Goal: Task Accomplishment & Management: Use online tool/utility

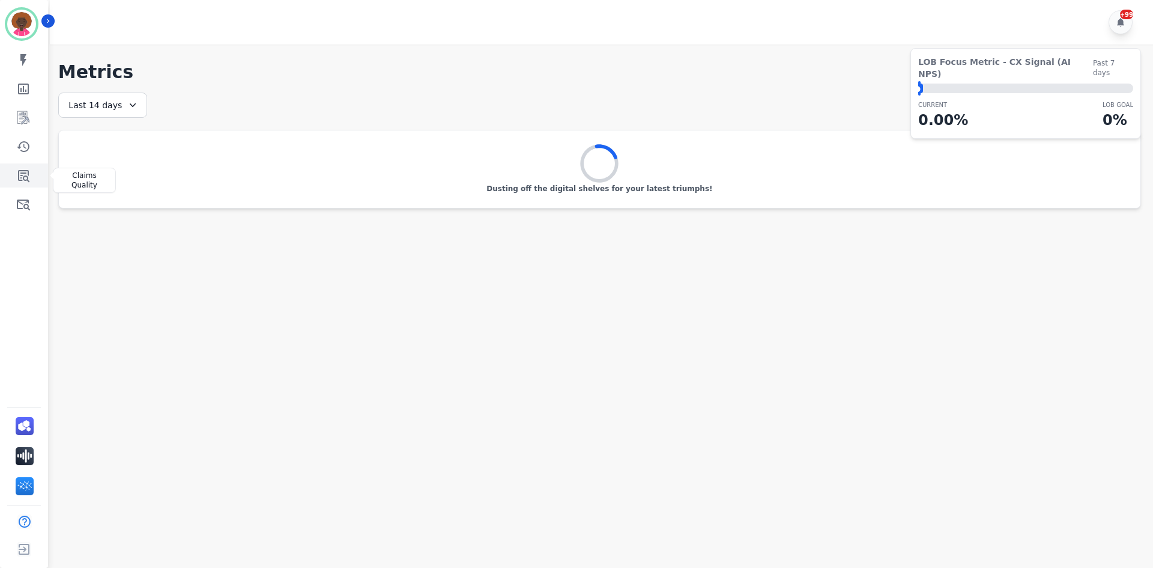
click at [23, 177] on icon "Sidebar" at bounding box center [23, 175] width 14 height 14
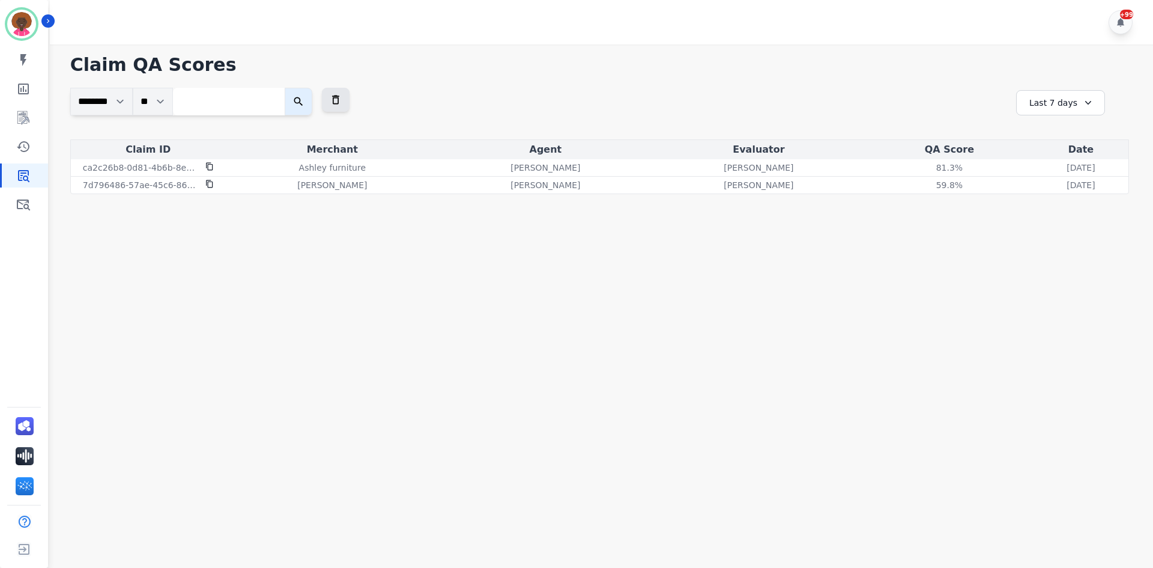
click at [1063, 103] on div "Last 7 days" at bounding box center [1061, 102] width 89 height 25
click at [1062, 186] on li "Last 14 days" at bounding box center [1069, 190] width 60 height 12
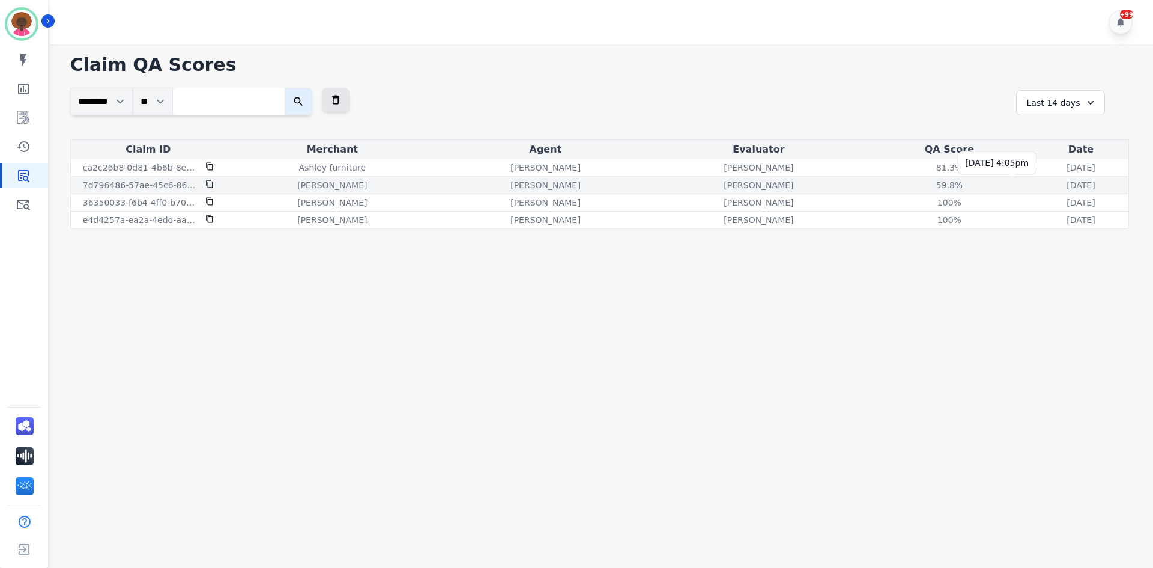
click at [1067, 184] on p "[DATE]" at bounding box center [1081, 185] width 28 height 12
click at [167, 183] on p "7d796486-57ae-45c6-8697-744bab4600a1" at bounding box center [140, 185] width 115 height 12
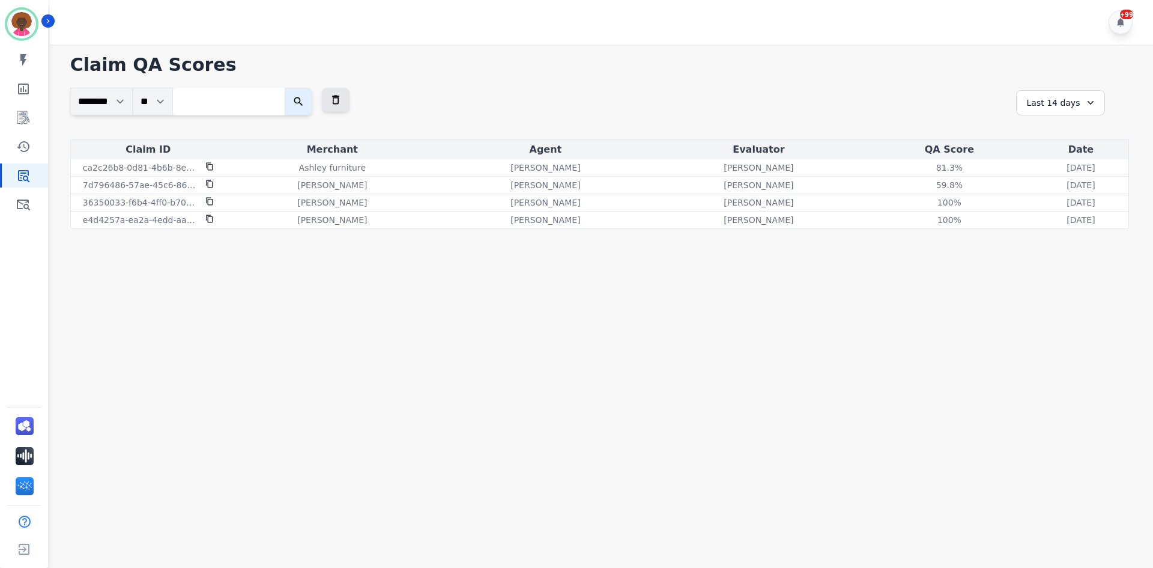
click at [1047, 104] on div "Last 14 days" at bounding box center [1061, 102] width 89 height 25
click at [1073, 209] on li "Last 30 days" at bounding box center [1069, 205] width 60 height 12
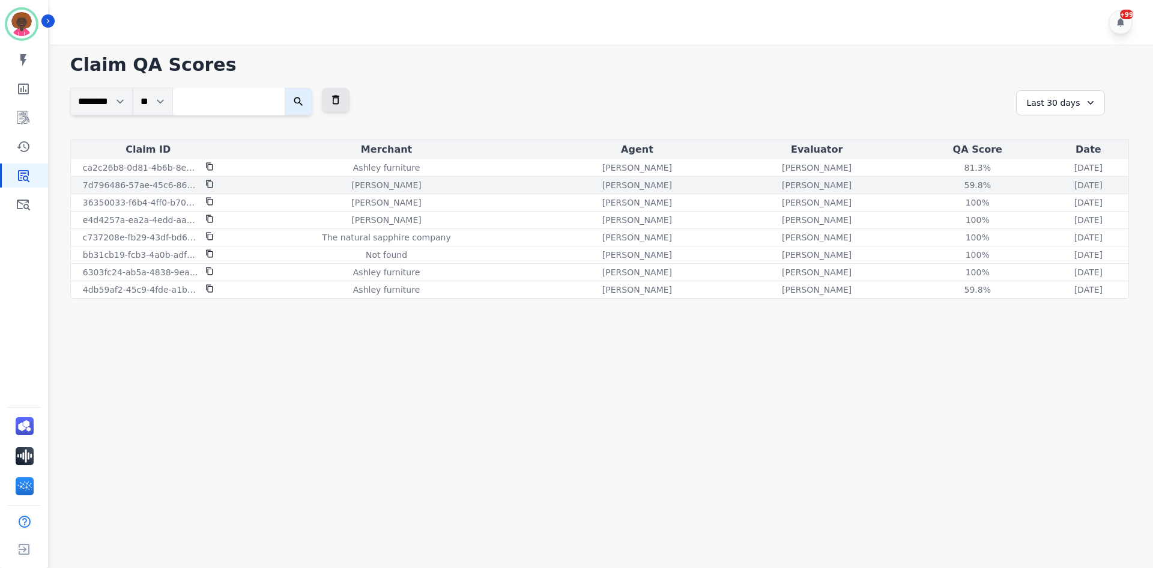
click at [1051, 189] on div "[DATE] [DATE] 4:05pm" at bounding box center [1088, 185] width 75 height 12
click at [1075, 184] on p "[DATE]" at bounding box center [1089, 185] width 28 height 12
click at [215, 182] on div "7d796486-57ae-45c6-8697-744bab4600a1" at bounding box center [148, 185] width 150 height 12
click at [165, 187] on p "7d796486-57ae-45c6-8697-744bab4600a1" at bounding box center [140, 185] width 115 height 12
click at [165, 184] on p "7d796486-57ae-45c6-8697-744bab4600a1" at bounding box center [140, 185] width 115 height 12
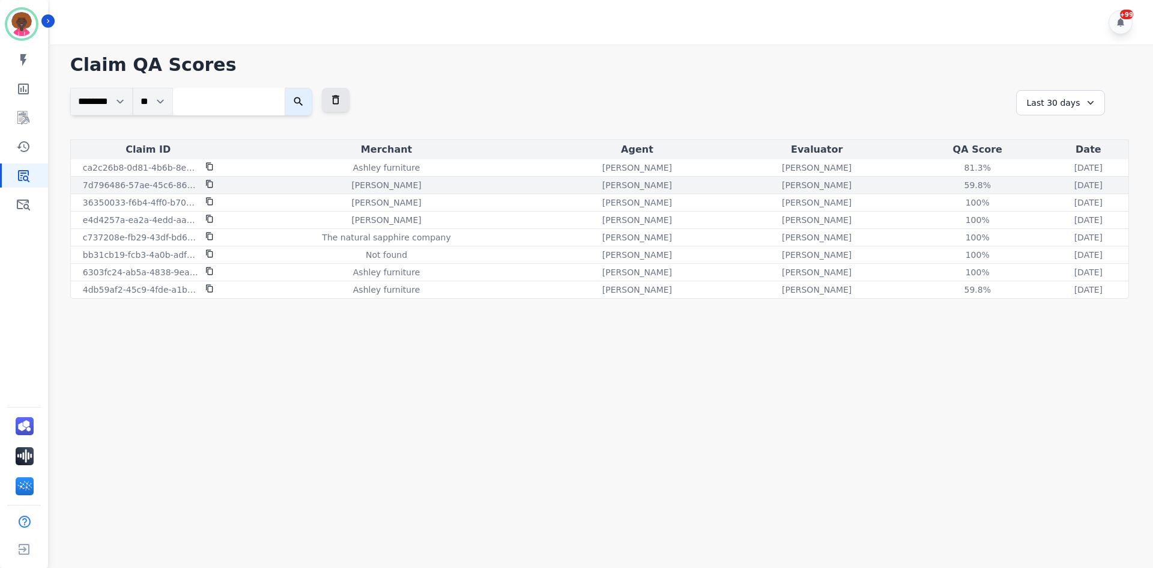
click at [165, 184] on p "7d796486-57ae-45c6-8697-744bab4600a1" at bounding box center [140, 185] width 115 height 12
click at [165, 182] on p "7d796486-57ae-45c6-8697-744bab4600a1" at bounding box center [140, 185] width 115 height 12
click at [1075, 189] on p "[DATE]" at bounding box center [1089, 185] width 28 height 12
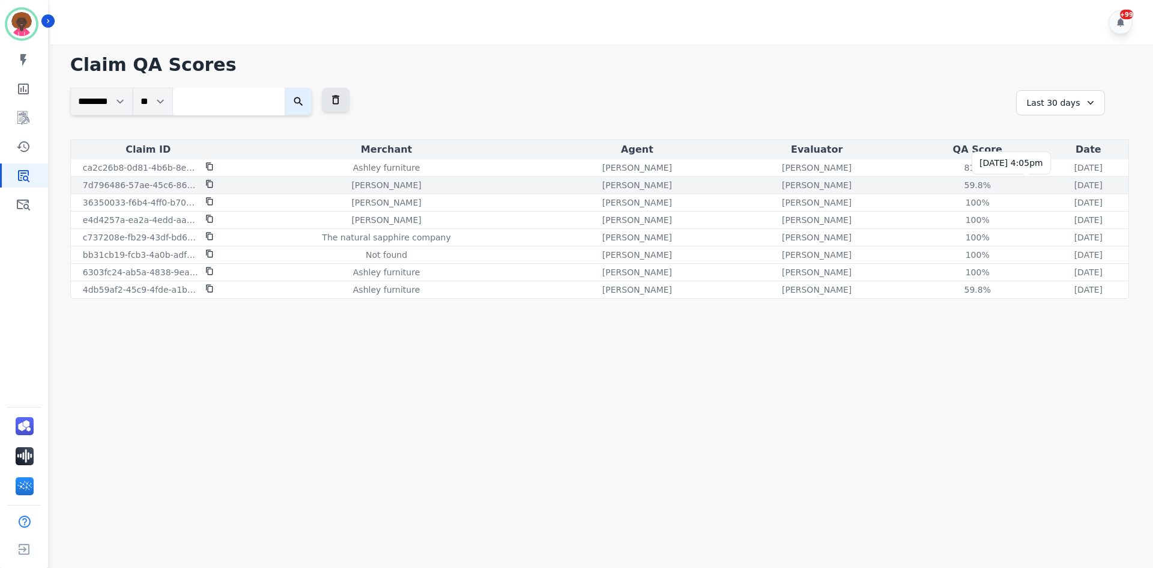
click at [1075, 186] on p "[DATE]" at bounding box center [1089, 185] width 28 height 12
click at [140, 182] on p "7d796486-57ae-45c6-8697-744bab4600a1" at bounding box center [140, 185] width 115 height 12
click at [205, 184] on icon at bounding box center [209, 184] width 8 height 8
click at [169, 186] on p "7d796486-57ae-45c6-8697-744bab4600a1" at bounding box center [140, 185] width 115 height 12
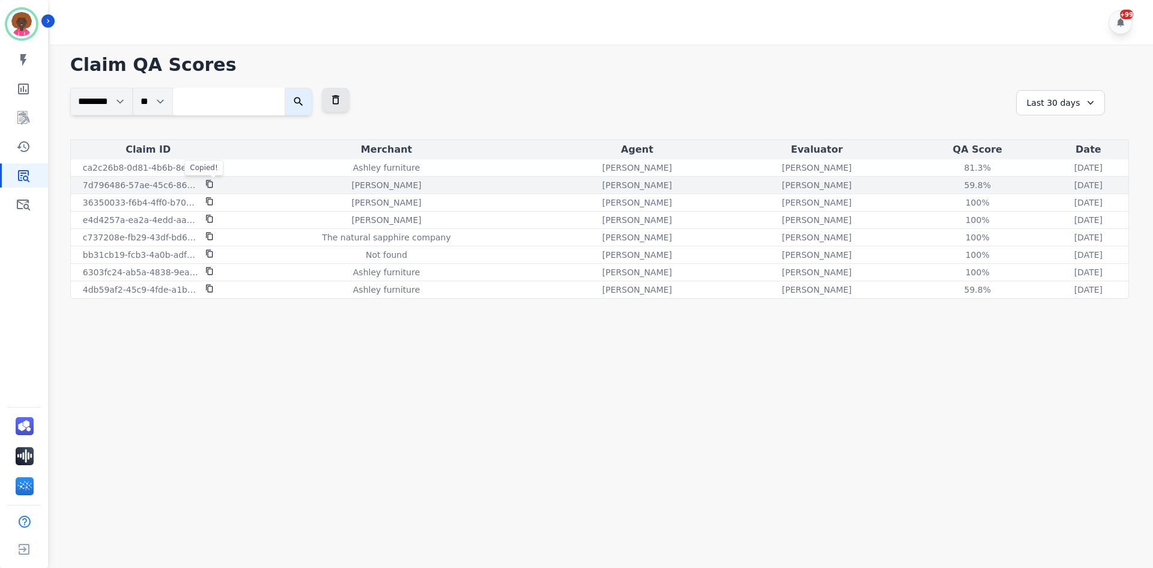
click at [355, 180] on p "[PERSON_NAME]" at bounding box center [386, 185] width 70 height 12
click at [1075, 184] on p "[DATE]" at bounding box center [1089, 185] width 28 height 12
click at [951, 187] on div "59.8 %" at bounding box center [978, 185] width 54 height 12
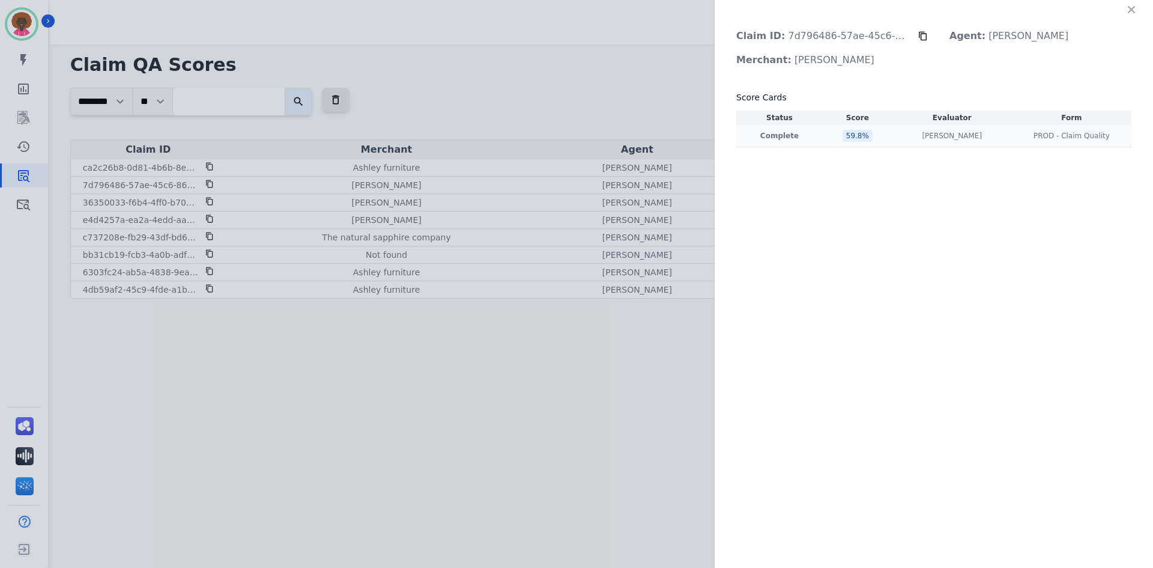
click at [786, 139] on p "Complete" at bounding box center [780, 136] width 82 height 10
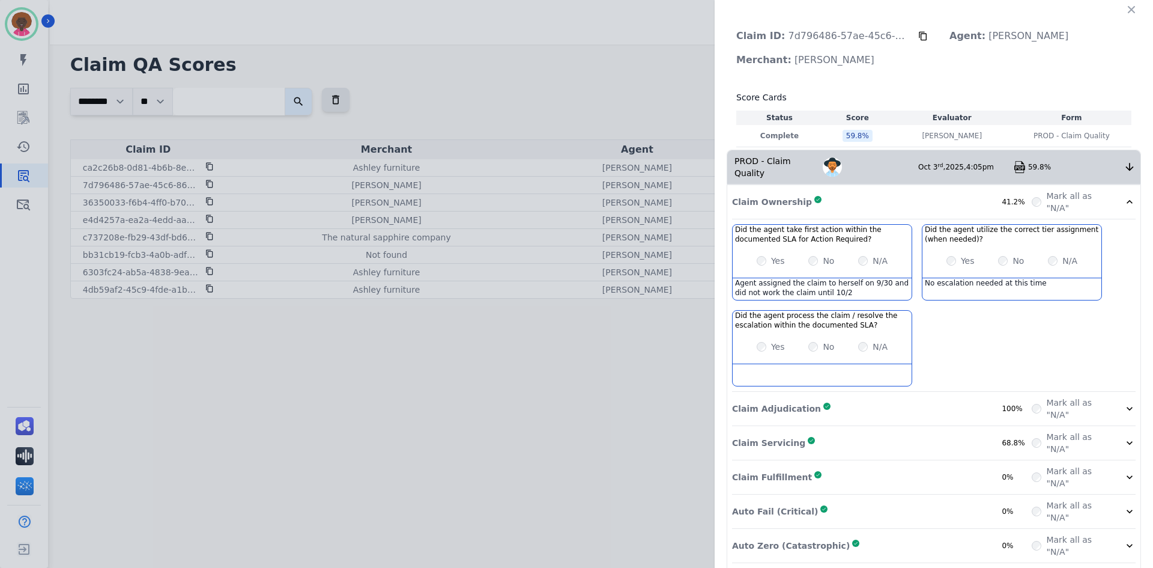
click at [482, 81] on div "Claim ID: 7d796486-57ae-45c6-8697-744bab4600a1 Agent: [PERSON_NAME] Merchant: […" at bounding box center [576, 284] width 1153 height 568
click at [1122, 8] on button "button" at bounding box center [1131, 9] width 19 height 19
